Goal: Information Seeking & Learning: Learn about a topic

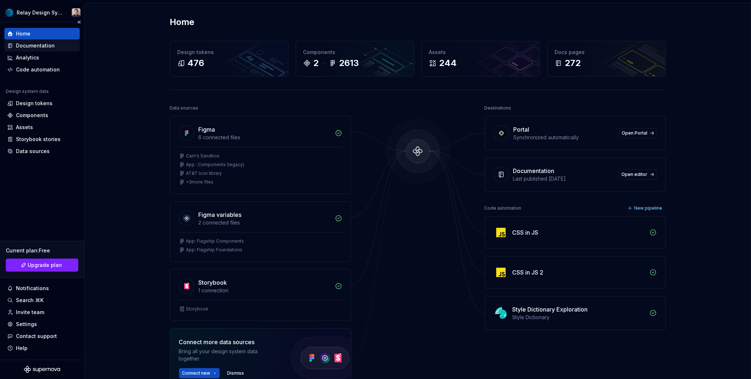
click at [42, 47] on div "Documentation" at bounding box center [35, 45] width 39 height 7
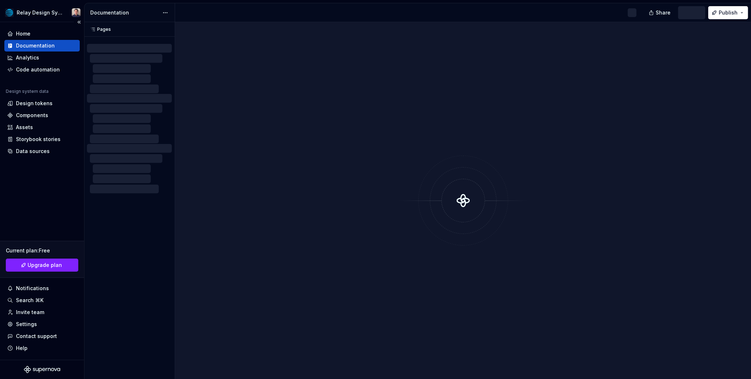
click at [42, 47] on div "Documentation" at bounding box center [35, 45] width 39 height 7
click at [41, 105] on div "Design tokens" at bounding box center [34, 103] width 37 height 7
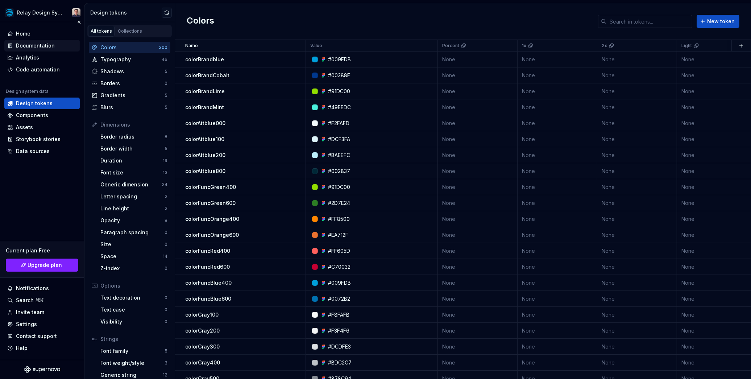
click at [23, 46] on div "Documentation" at bounding box center [35, 45] width 39 height 7
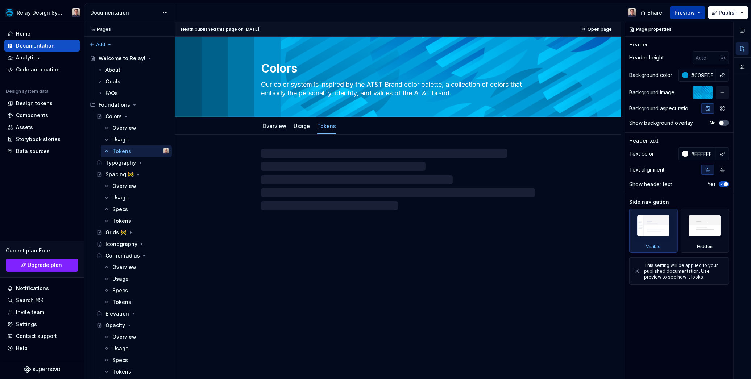
click at [578, 12] on button "Preview" at bounding box center [688, 12] width 36 height 13
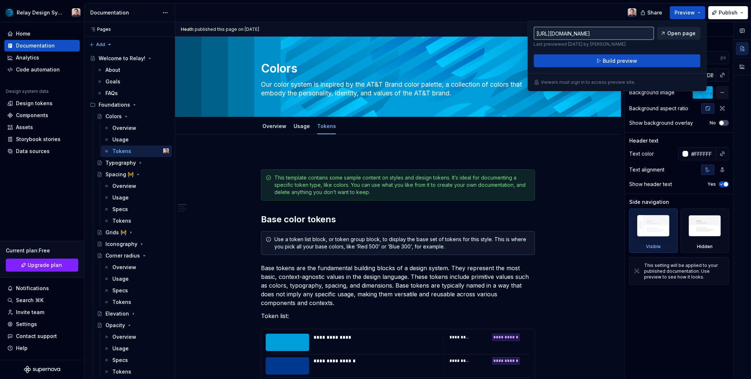
click at [578, 33] on span "Open page" at bounding box center [682, 33] width 28 height 7
type textarea "*"
